Goal: Find contact information: Find contact information

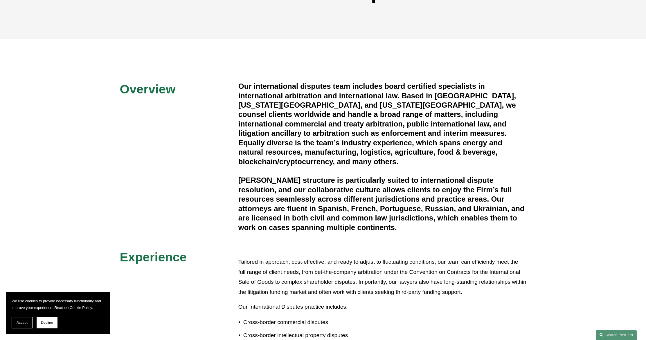
scroll to position [176, 0]
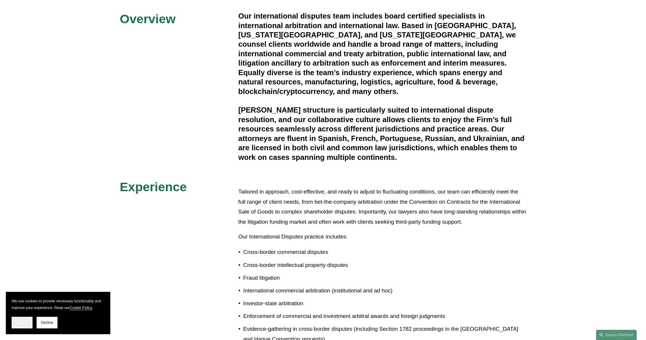
click at [30, 319] on button "Accept" at bounding box center [22, 323] width 21 height 12
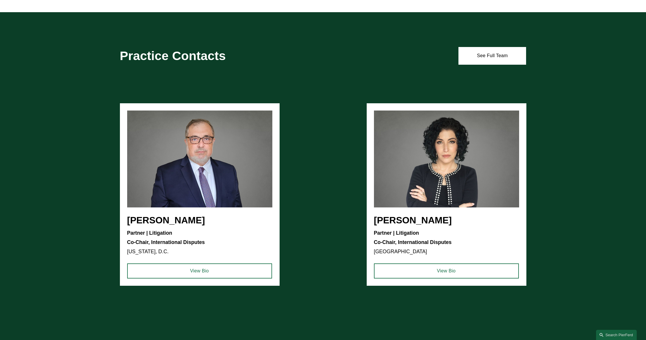
scroll to position [0, 0]
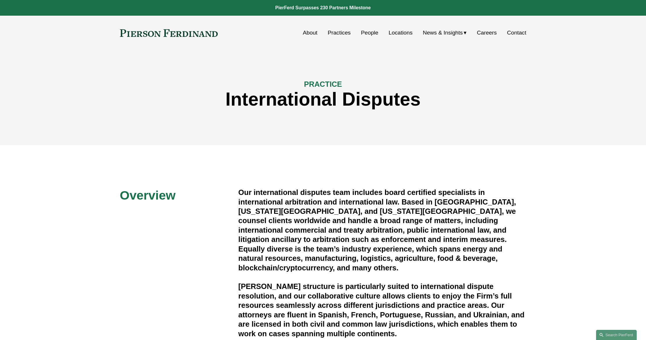
click at [492, 32] on link "Careers" at bounding box center [487, 32] width 20 height 11
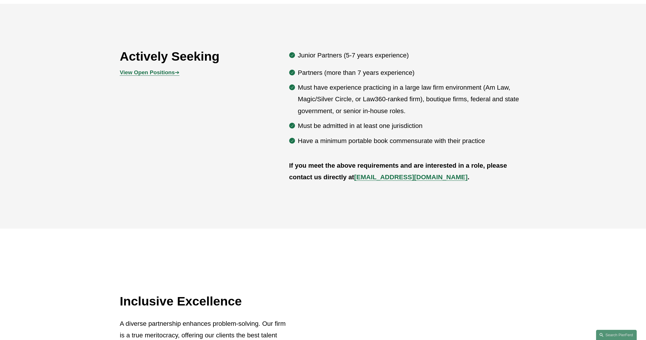
scroll to position [376, 0]
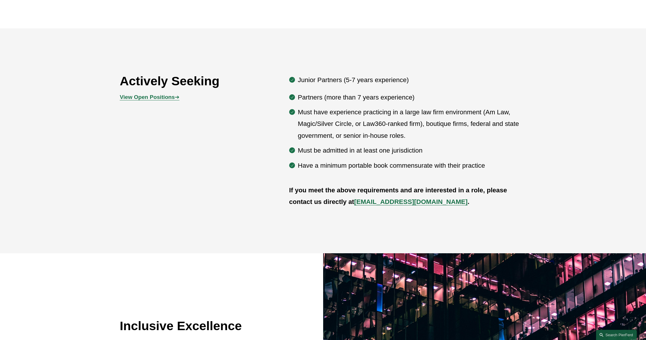
click at [155, 100] on strong "View Open Positions" at bounding box center [147, 97] width 55 height 6
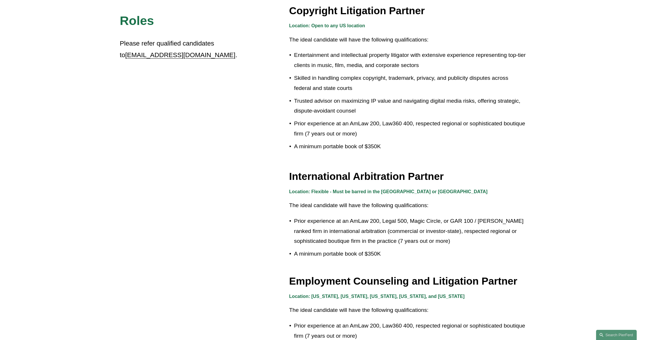
scroll to position [632, 0]
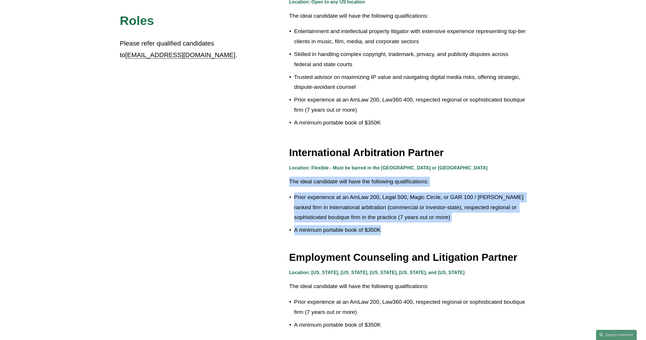
drag, startPoint x: 287, startPoint y: 179, endPoint x: 395, endPoint y: 236, distance: 122.1
click at [395, 236] on div "Roles Please refer qualified candidates to recruit@pierferd.com . Privacy Tech …" at bounding box center [323, 65] width 646 height 949
click at [396, 235] on div "Location: Flexible - Must be barred in the US or UK The ideal candidate will ha…" at bounding box center [407, 201] width 237 height 74
drag, startPoint x: 419, startPoint y: 230, endPoint x: 418, endPoint y: 185, distance: 45.0
click at [418, 185] on div "Location: Flexible - Must be barred in the US or UK The ideal candidate will ha…" at bounding box center [407, 199] width 237 height 71
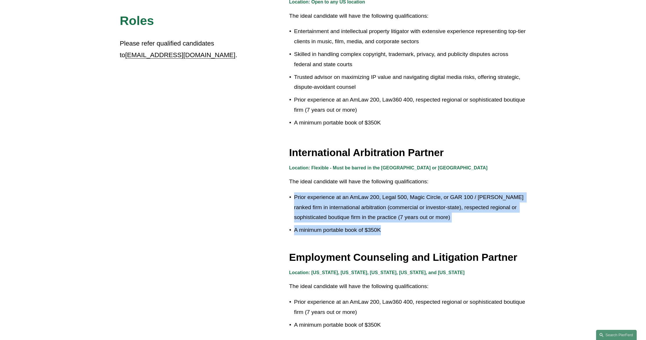
click at [418, 185] on div "Location: Flexible - Must be barred in the US or UK The ideal candidate will ha…" at bounding box center [407, 199] width 237 height 71
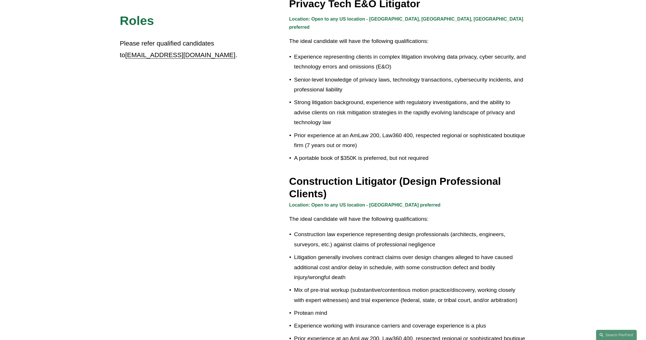
scroll to position [0, 0]
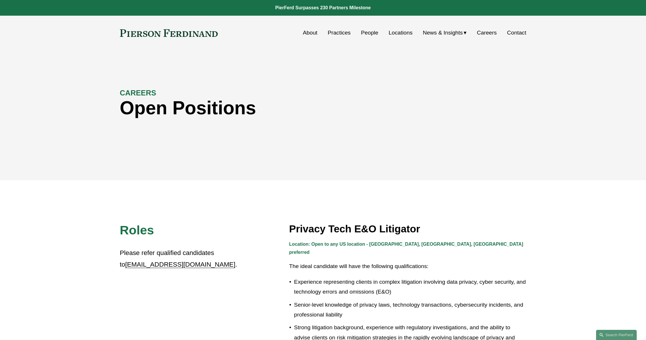
click at [367, 34] on link "People" at bounding box center [369, 32] width 17 height 11
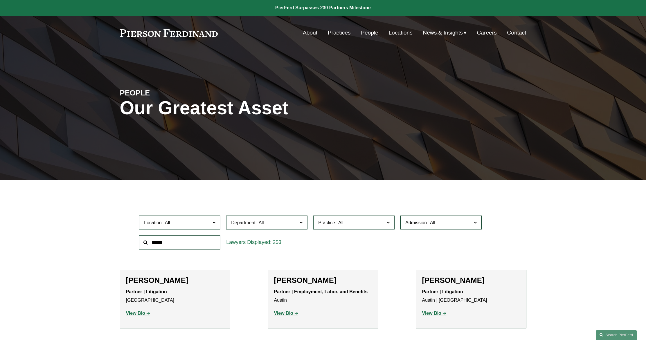
click at [343, 35] on link "Practices" at bounding box center [339, 32] width 23 height 11
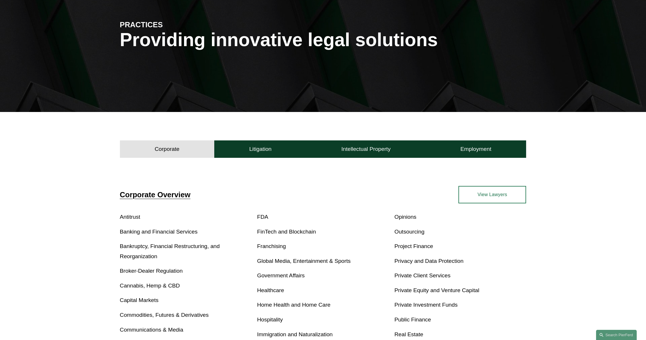
scroll to position [188, 0]
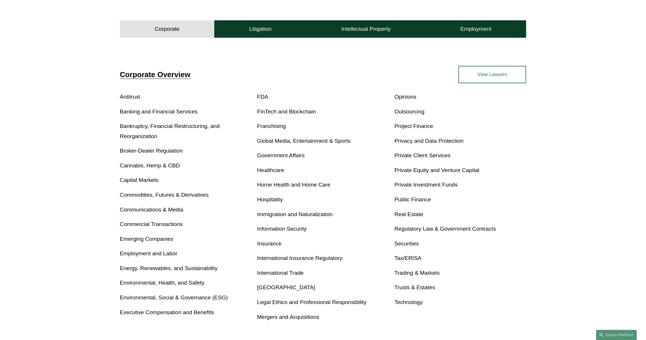
click at [471, 71] on link "View Lawyers" at bounding box center [492, 74] width 68 height 17
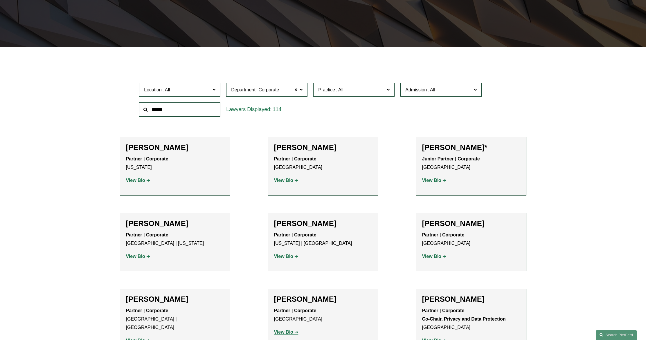
scroll to position [157, 0]
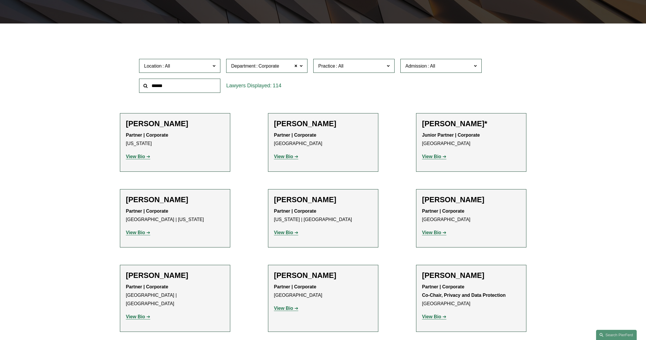
click at [285, 64] on span "Department Corporate" at bounding box center [264, 66] width 66 height 8
click at [296, 66] on span at bounding box center [295, 66] width 3 height 8
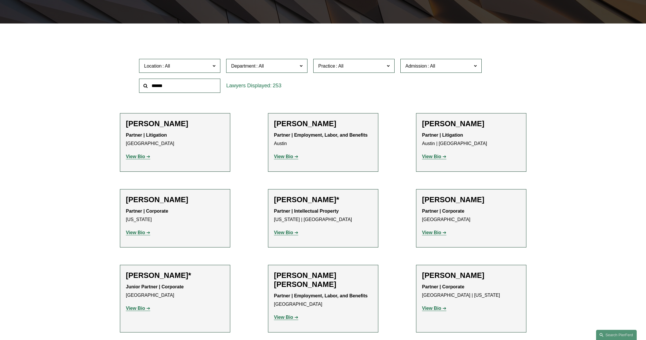
click at [346, 92] on div "Location All Atlanta Austin Boston Charlotte Chicago Cincinnati Cleveland Colum…" at bounding box center [323, 76] width 374 height 40
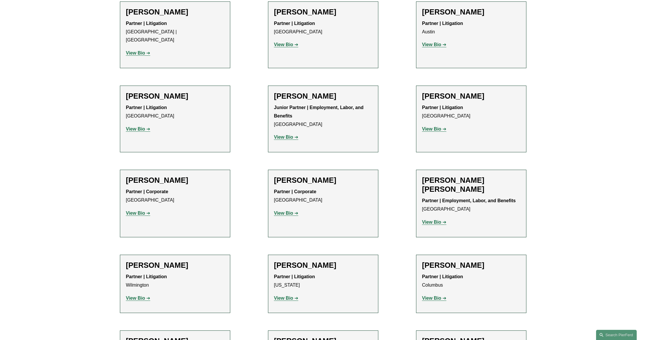
scroll to position [1106, 0]
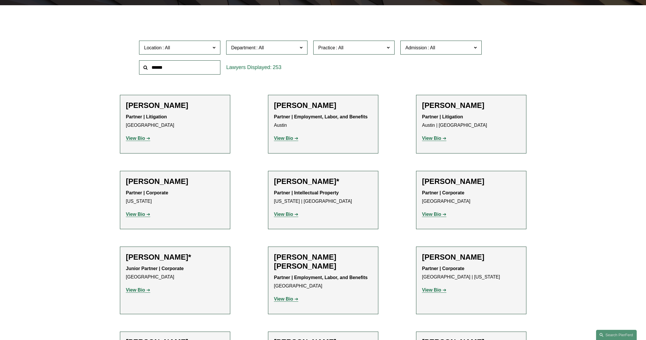
scroll to position [0, 0]
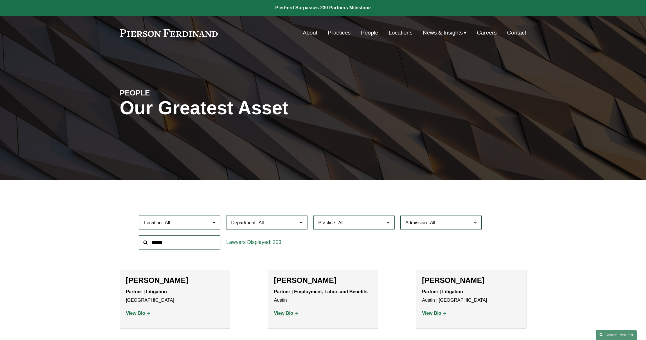
click at [358, 221] on span "Practice" at bounding box center [351, 223] width 66 height 8
click at [0, 0] on link "International Disputes" at bounding box center [0, 0] width 0 height 0
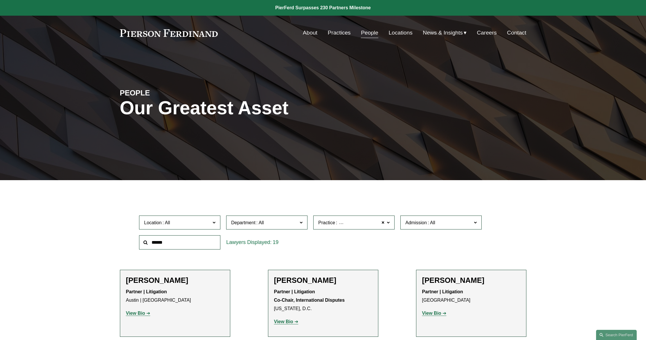
scroll to position [194, 0]
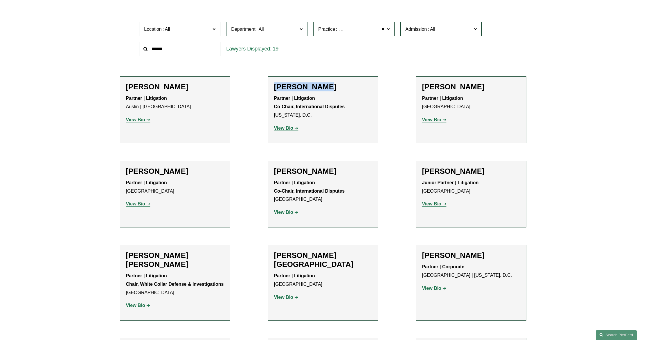
drag, startPoint x: 325, startPoint y: 88, endPoint x: 276, endPoint y: 89, distance: 49.4
click at [276, 89] on h2 "Gene M. Burd" at bounding box center [323, 86] width 98 height 9
copy h2 "Gene M. Burd"
click at [548, 75] on div "Filter Location All Atlanta Austin Boston Charlotte Chicago Cincinnati Clevelan…" at bounding box center [323, 344] width 646 height 699
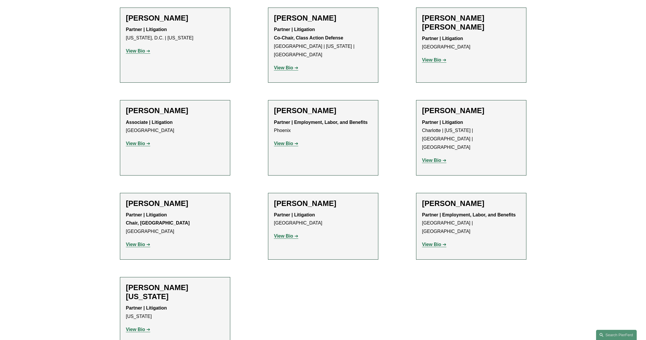
scroll to position [525, 0]
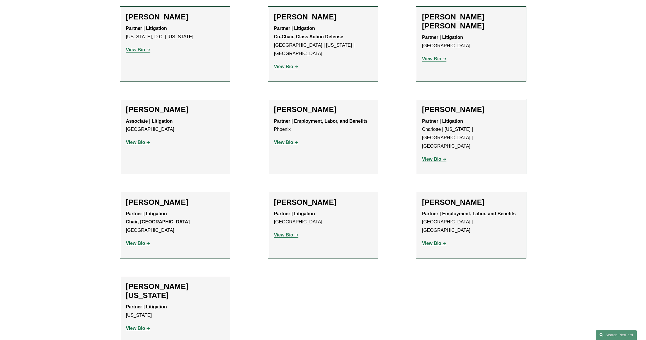
click at [133, 326] on strong "View Bio" at bounding box center [135, 328] width 19 height 5
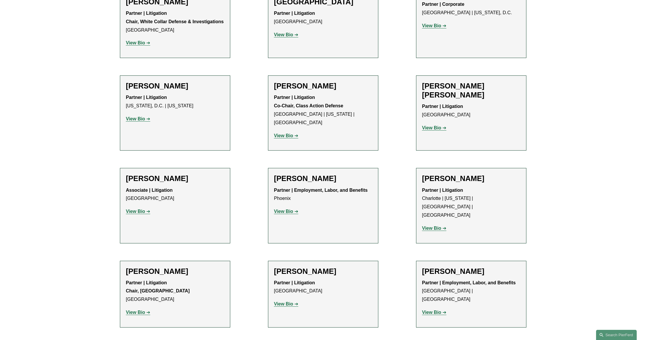
scroll to position [453, 0]
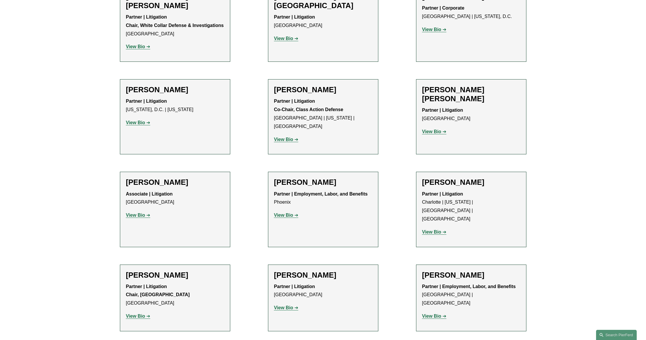
click at [140, 213] on strong "View Bio" at bounding box center [135, 215] width 19 height 5
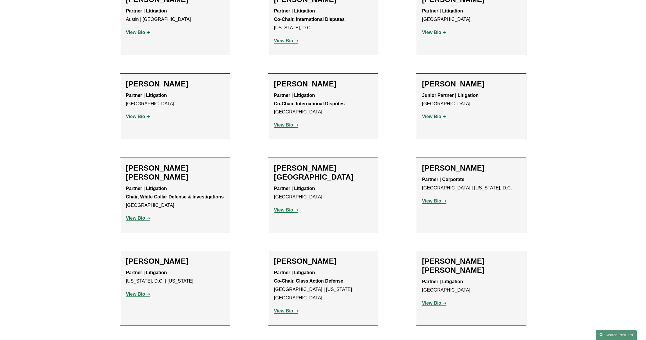
scroll to position [197, 0]
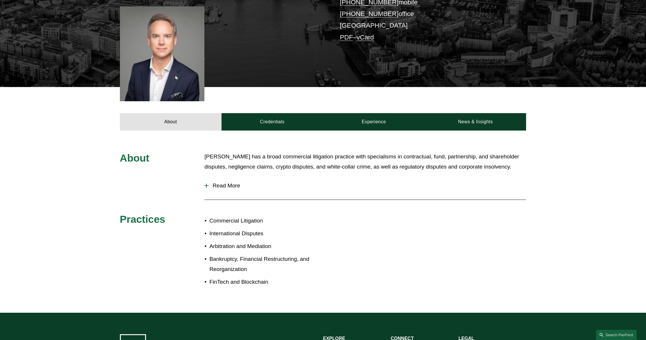
scroll to position [161, 0]
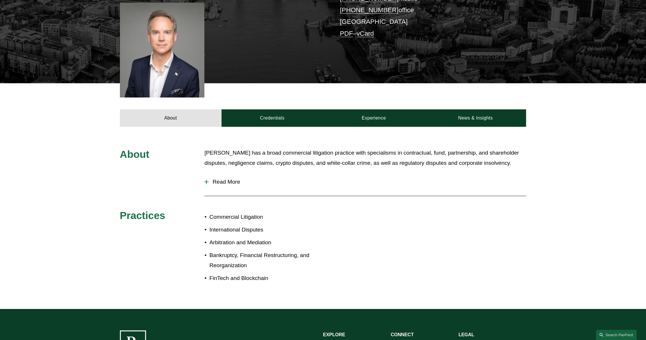
click at [229, 179] on span "Read More" at bounding box center [367, 182] width 318 height 6
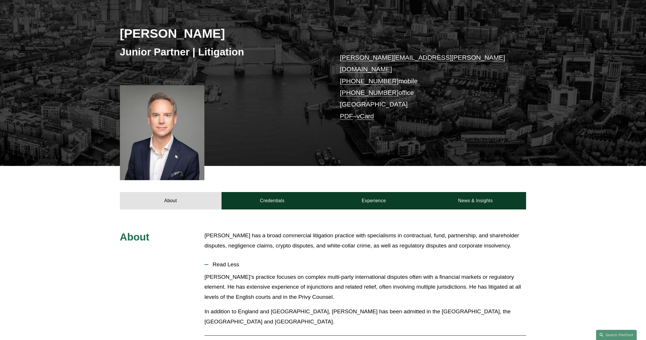
scroll to position [47, 0]
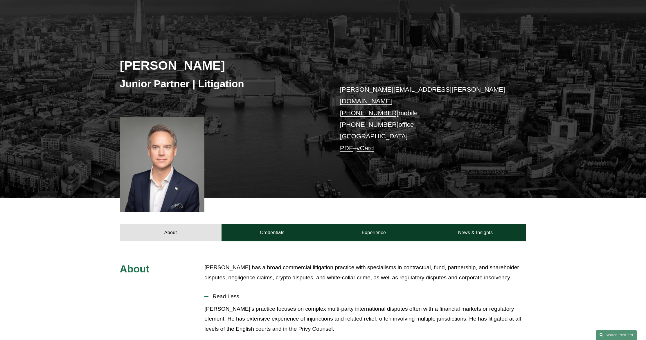
drag, startPoint x: 268, startPoint y: 63, endPoint x: 118, endPoint y: 63, distance: 150.1
click at [118, 63] on div "Daniel Hayward-Hughes Junior Partner | Litigation daniel.hayward-hughes@pierfer…" at bounding box center [323, 110] width 646 height 175
copy h2 "Daniel Hayward-Hughes"
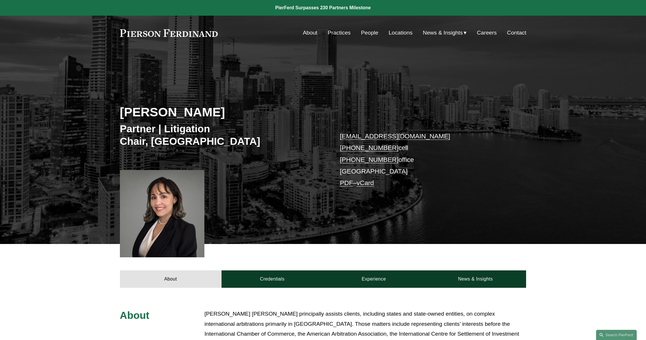
click at [311, 34] on link "About" at bounding box center [310, 32] width 15 height 11
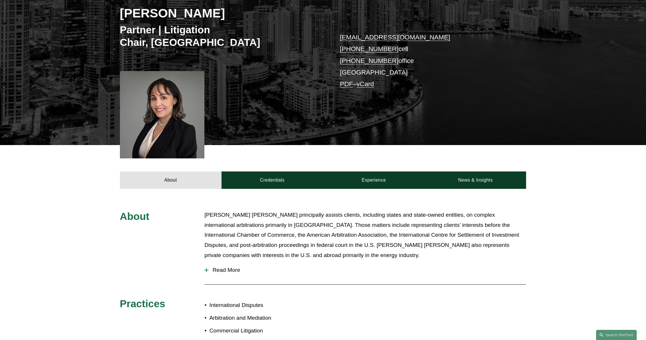
scroll to position [143, 0]
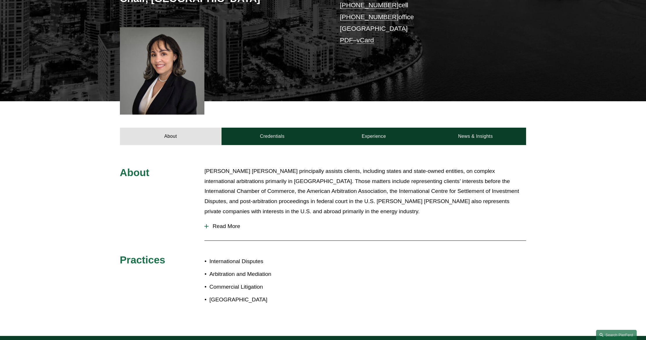
click at [224, 224] on span "Read More" at bounding box center [367, 226] width 318 height 6
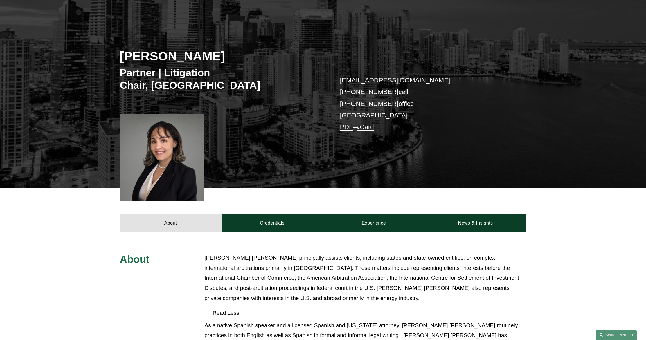
scroll to position [390, 0]
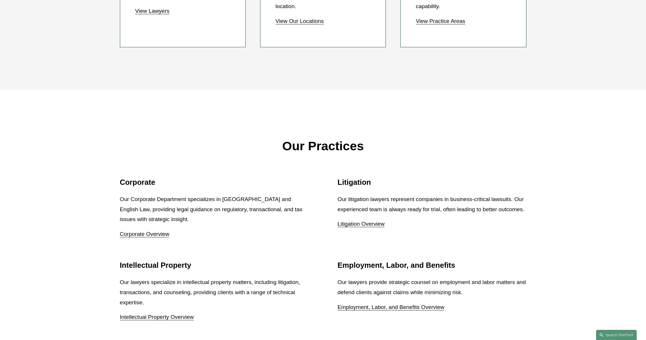
scroll to position [728, 0]
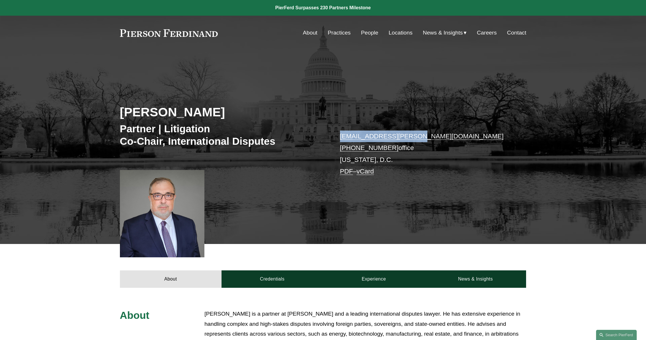
drag, startPoint x: 420, startPoint y: 138, endPoint x: 337, endPoint y: 139, distance: 83.3
click at [337, 139] on div "[PERSON_NAME] Partner | Litigation Co-Chair, International Disputes [EMAIL_ADDR…" at bounding box center [323, 157] width 646 height 175
copy link "[EMAIL_ADDRESS][PERSON_NAME][DOMAIN_NAME]"
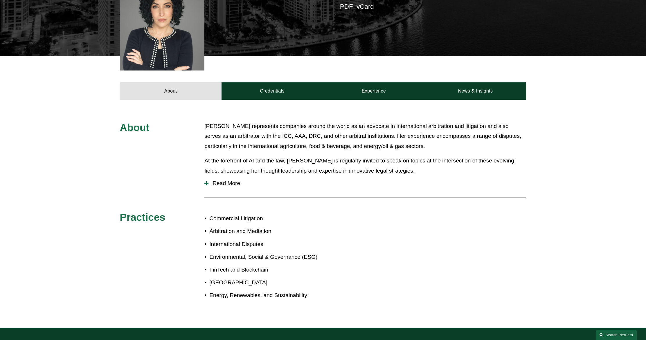
scroll to position [261, 0]
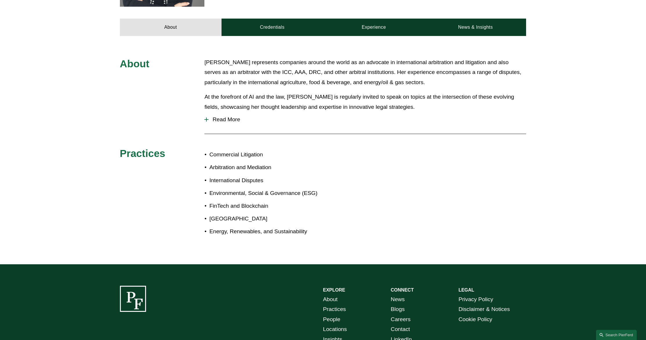
click at [234, 116] on span "Read More" at bounding box center [367, 119] width 318 height 6
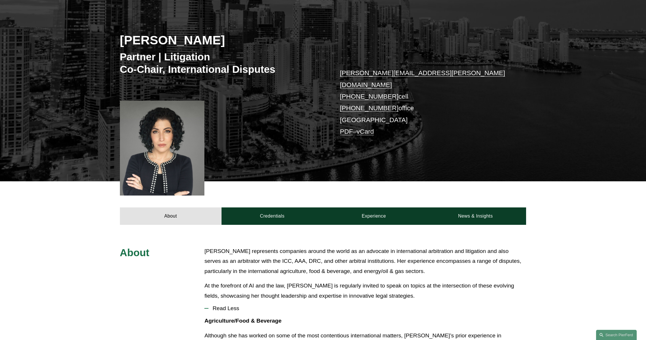
scroll to position [86, 0]
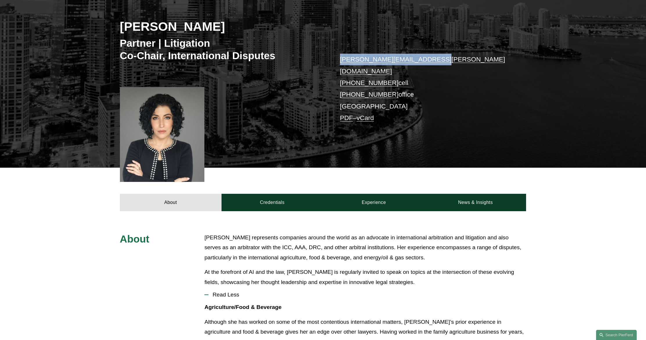
drag, startPoint x: 434, startPoint y: 61, endPoint x: 336, endPoint y: 61, distance: 97.5
click at [336, 61] on div "Tiffany N. Comprés Partner | Litigation Co-Chair, International Disputes tiffan…" at bounding box center [323, 76] width 646 height 184
copy link "tiffany.compres@pierferd.com"
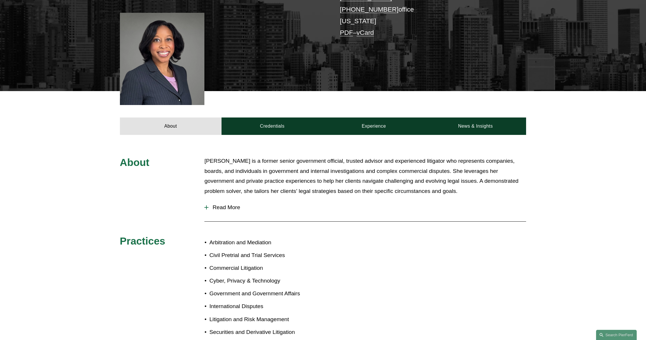
scroll to position [149, 0]
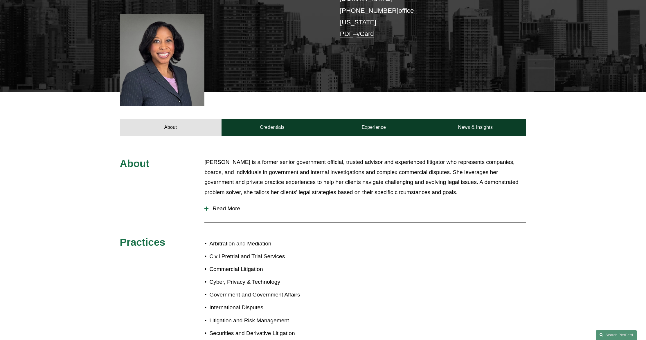
click at [229, 206] on span "Read More" at bounding box center [367, 209] width 318 height 6
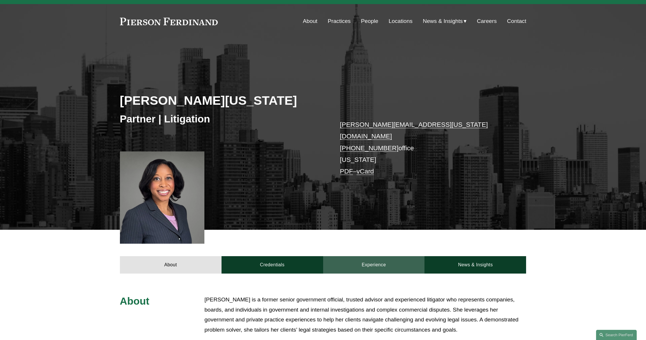
scroll to position [282, 0]
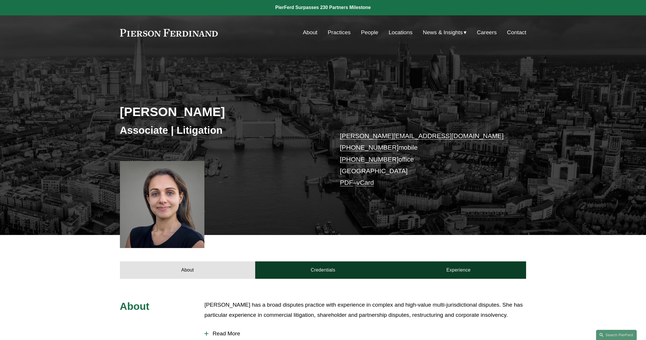
scroll to position [168, 0]
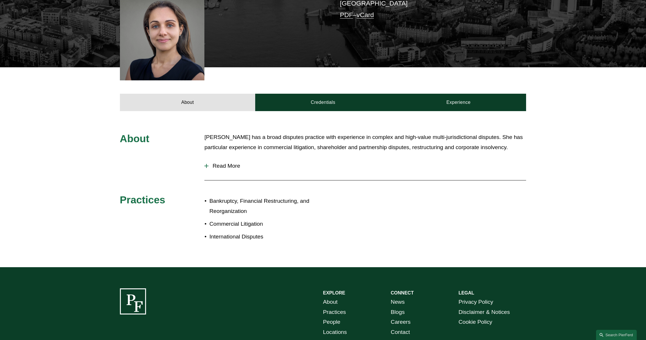
click at [220, 168] on span "Read More" at bounding box center [367, 166] width 318 height 6
